Goal: Information Seeking & Learning: Understand process/instructions

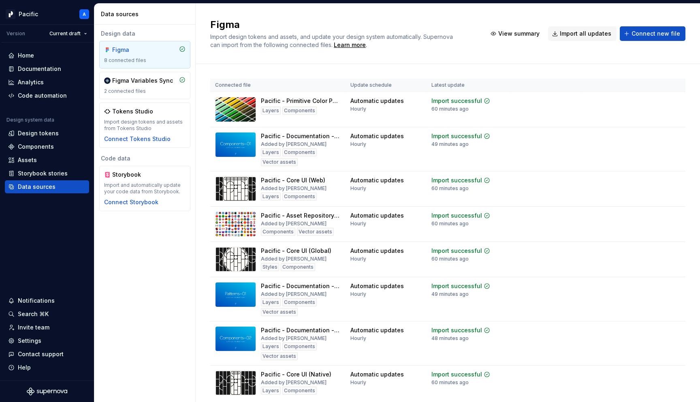
scroll to position [29, 0]
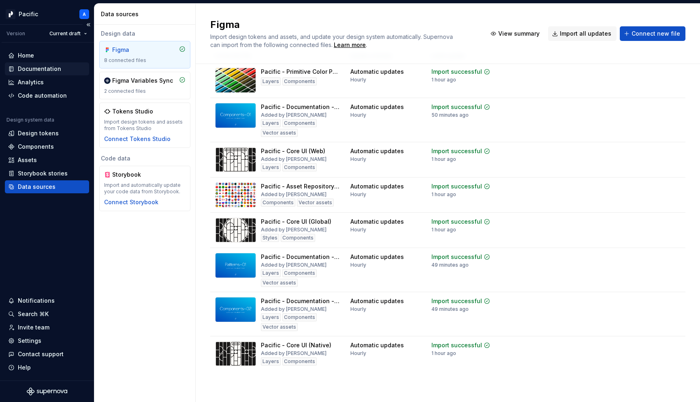
click at [36, 66] on div "Documentation" at bounding box center [39, 69] width 43 height 8
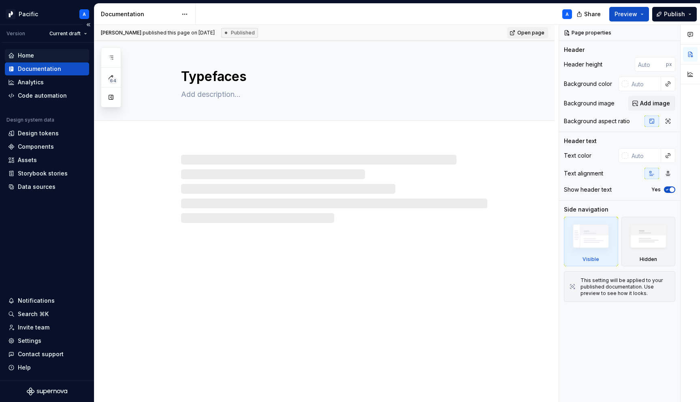
type textarea "*"
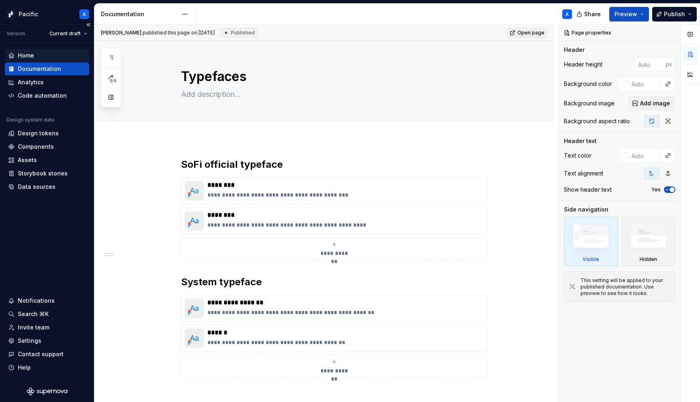
click at [61, 54] on div "Home" at bounding box center [47, 55] width 78 height 8
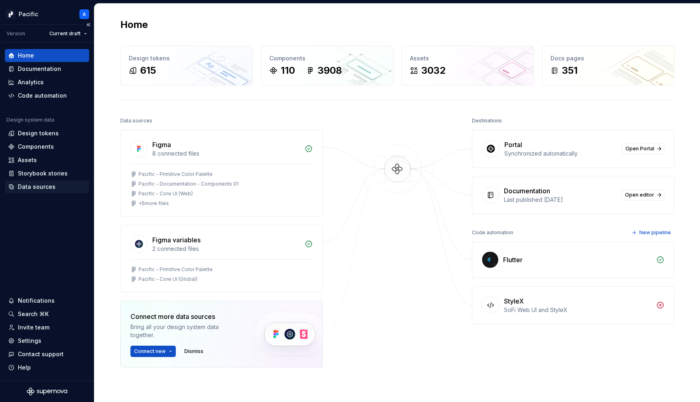
click at [49, 188] on div "Data sources" at bounding box center [37, 187] width 38 height 8
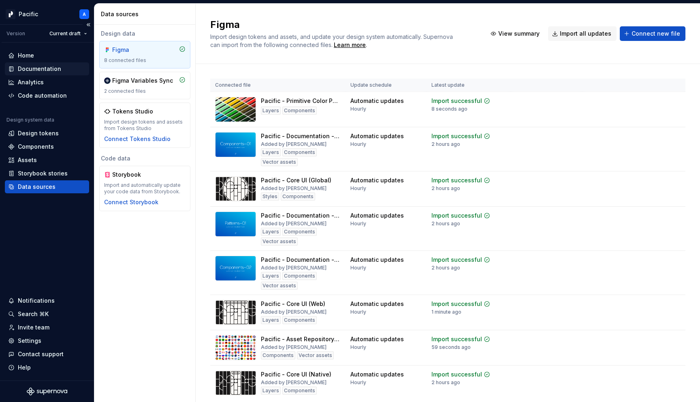
click at [18, 67] on div "Documentation" at bounding box center [39, 69] width 43 height 8
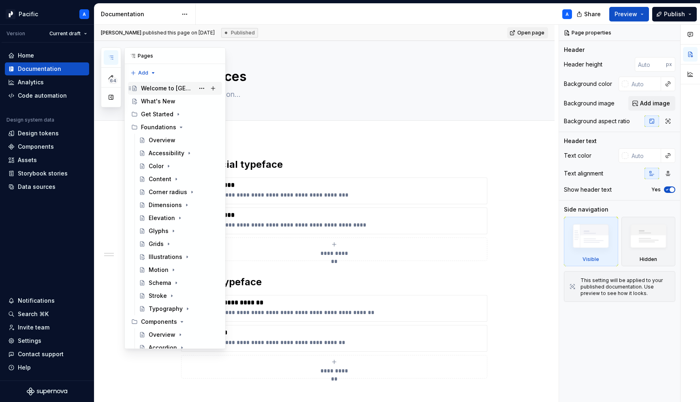
click at [163, 88] on div "Welcome to [GEOGRAPHIC_DATA]" at bounding box center [167, 88] width 53 height 8
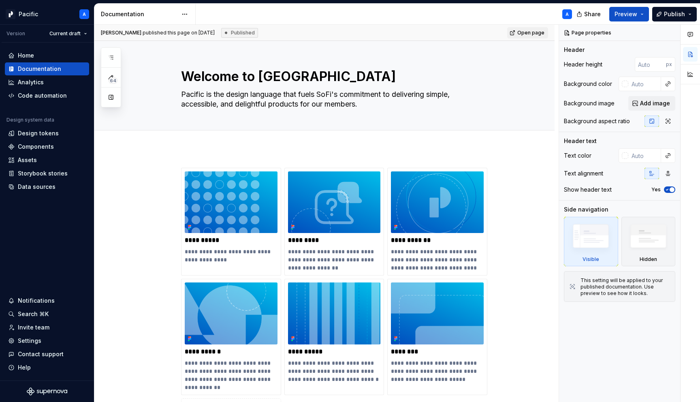
type textarea "*"
